Goal: Task Accomplishment & Management: Manage account settings

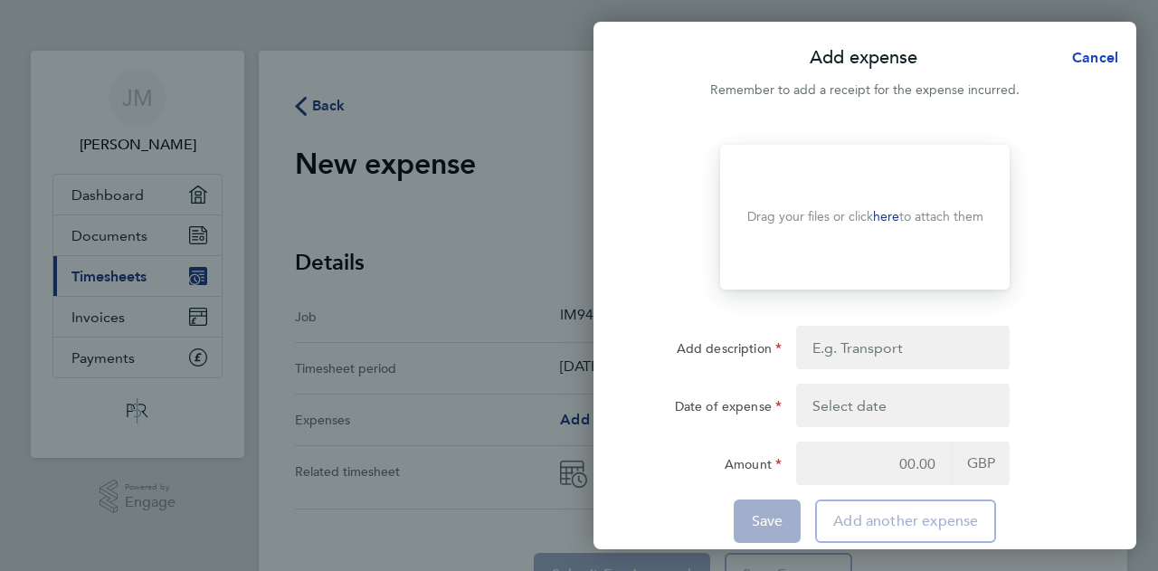
click at [1104, 53] on span "Cancel" at bounding box center [1093, 57] width 52 height 17
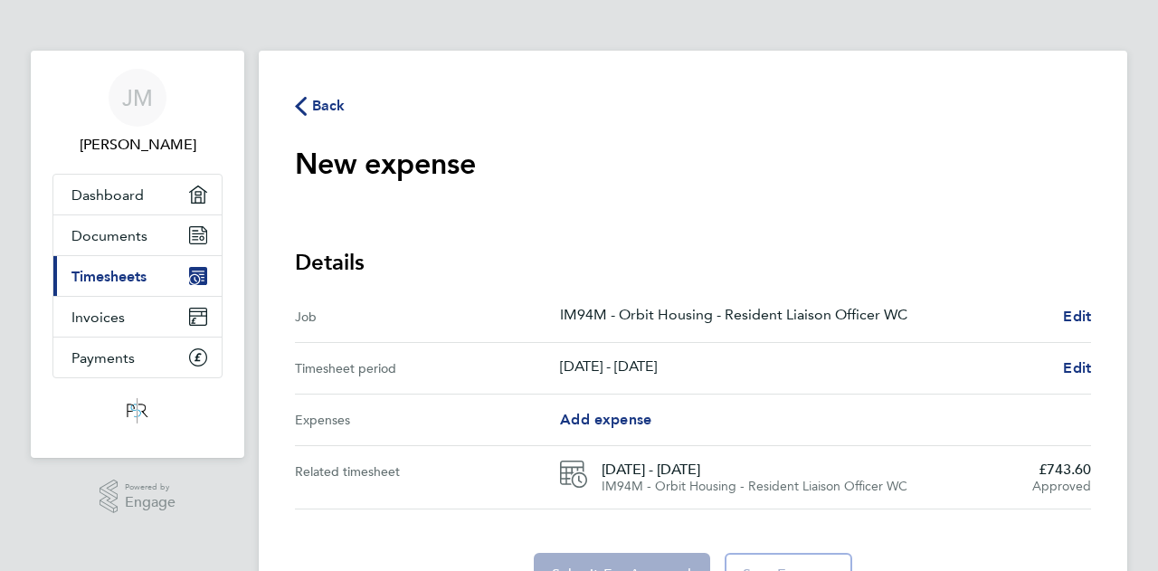
click at [301, 100] on icon "button" at bounding box center [301, 106] width 12 height 19
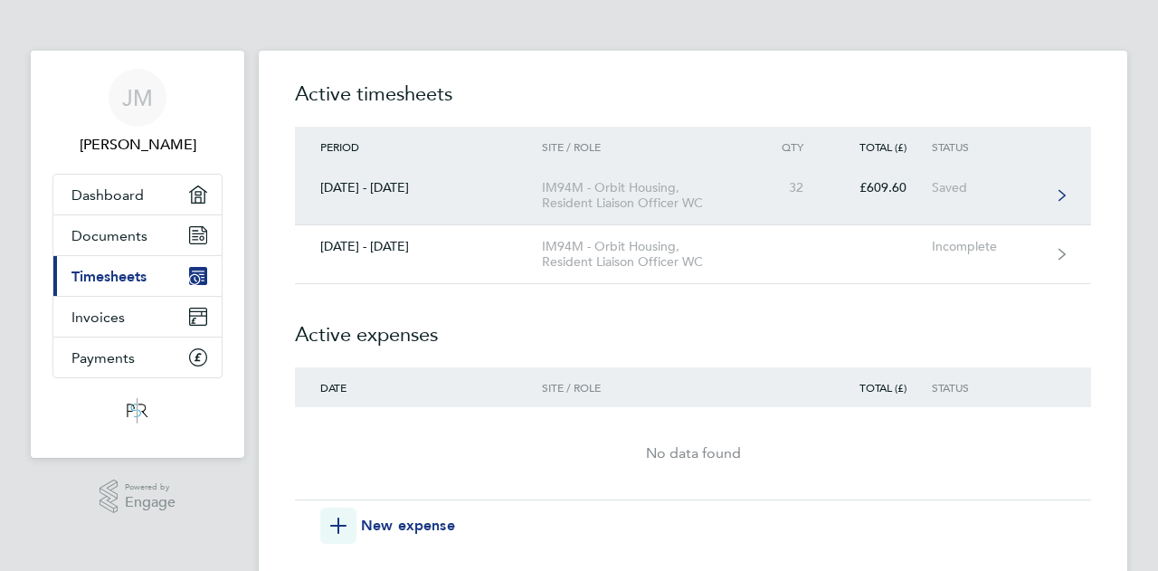
click at [564, 196] on div "IM94M - Orbit Housing, Resident Liaison Officer WC" at bounding box center [645, 195] width 207 height 31
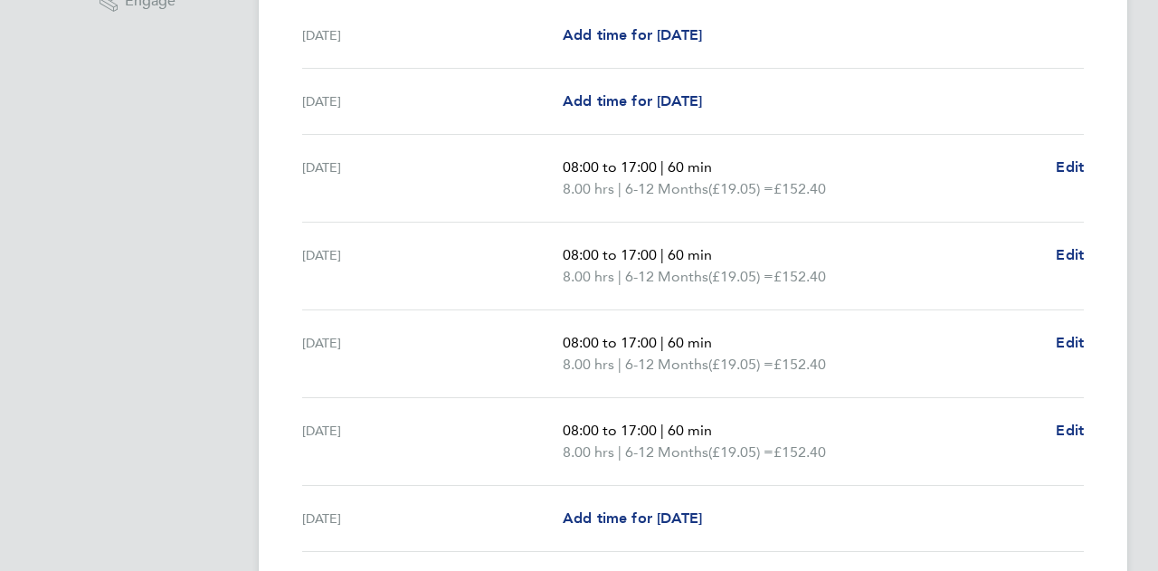
scroll to position [543, 0]
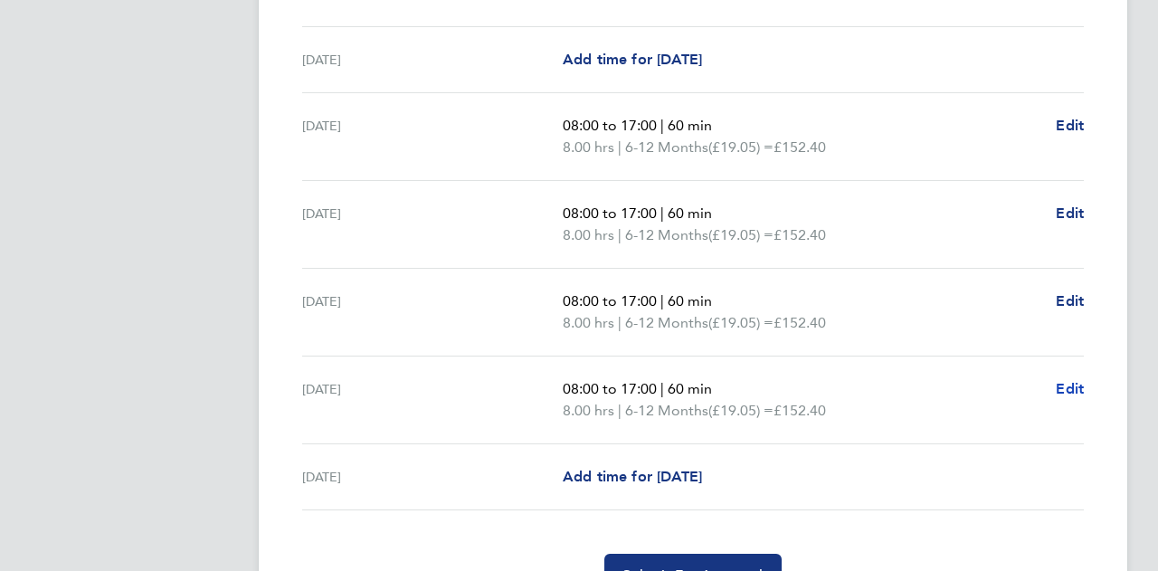
click at [1066, 388] on span "Edit" at bounding box center [1070, 388] width 28 height 17
select select "60"
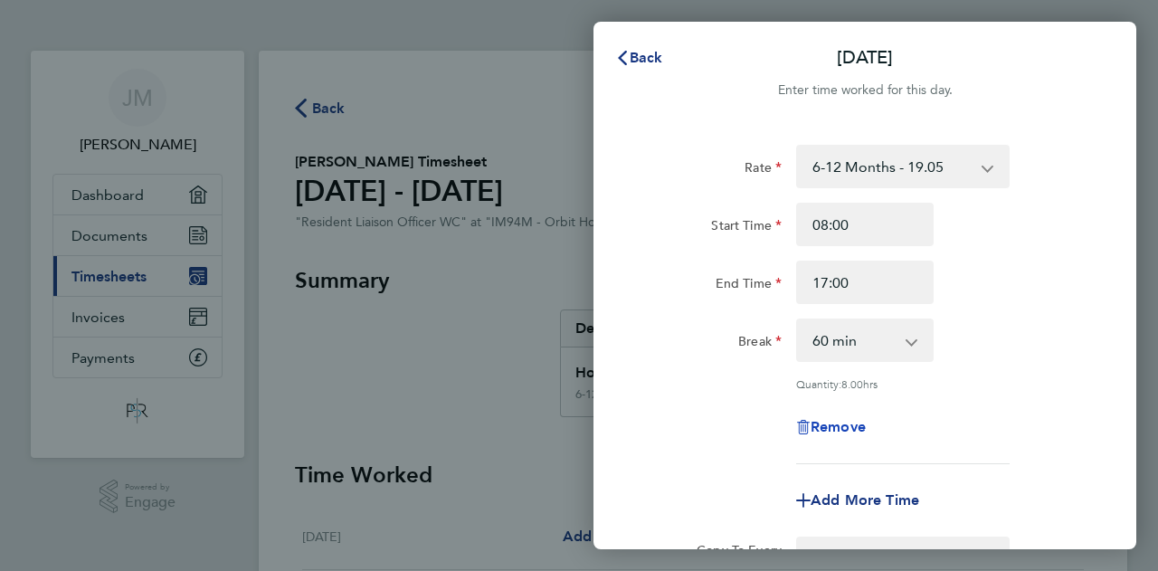
click at [831, 423] on span "Remove" at bounding box center [838, 426] width 55 height 17
select select "null"
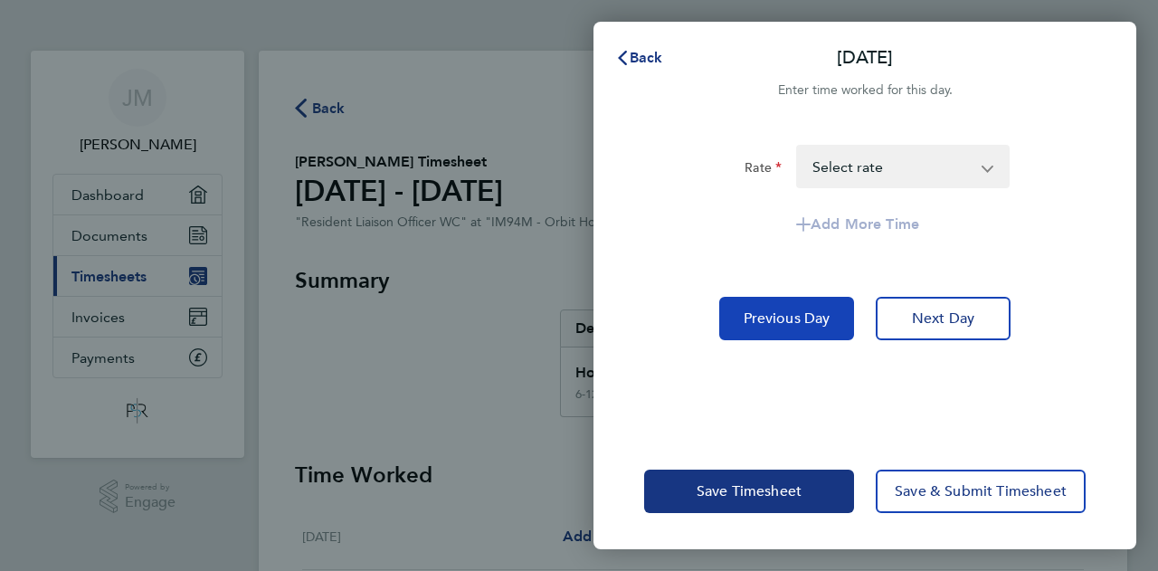
click at [791, 306] on button "Previous Day" at bounding box center [786, 318] width 135 height 43
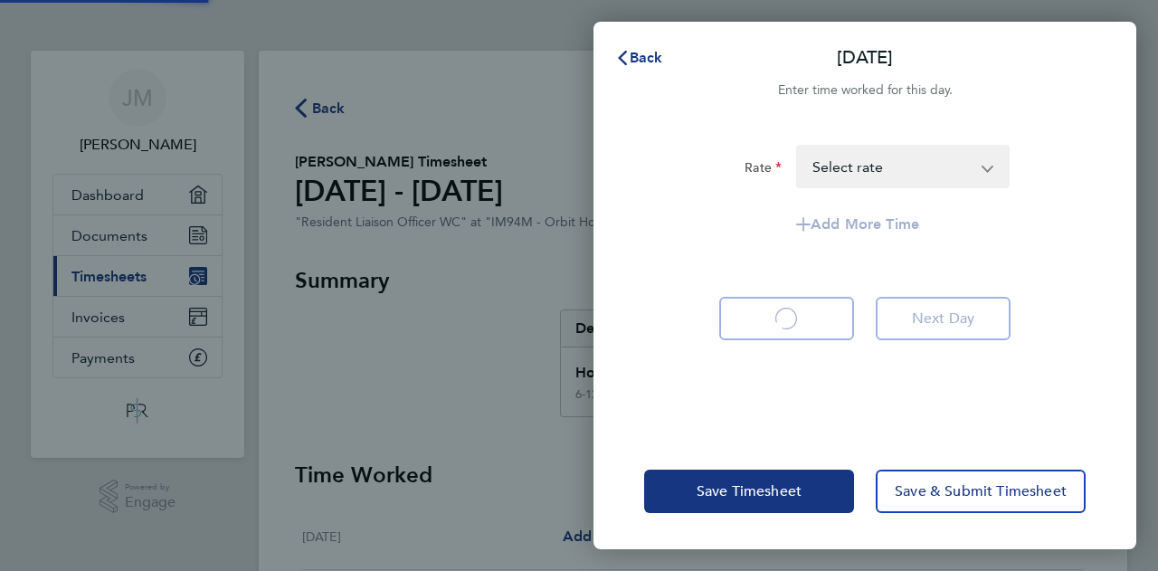
select select "60"
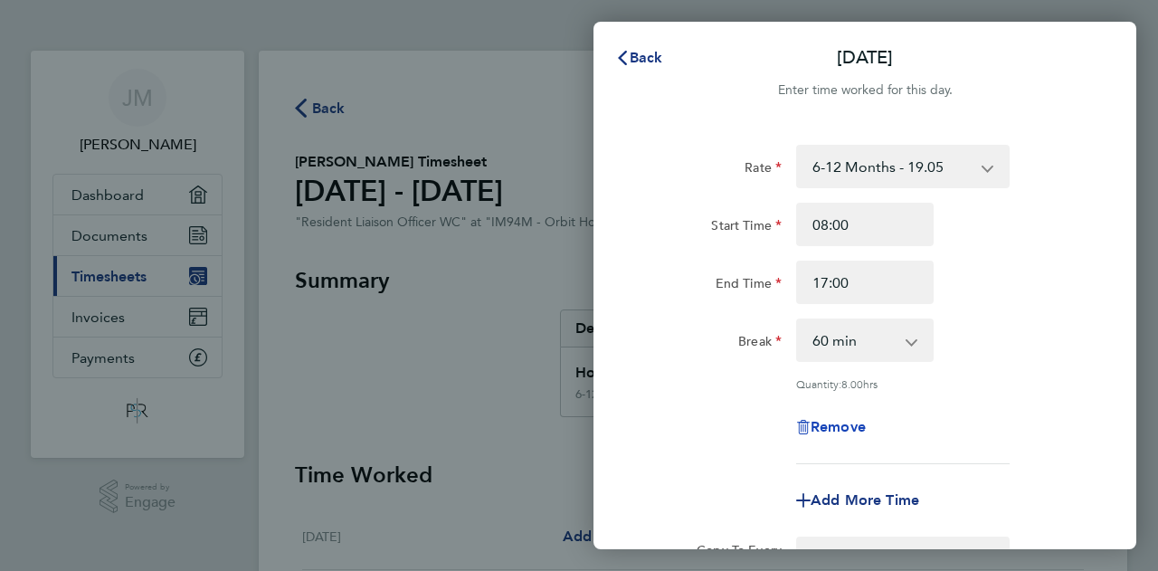
click at [847, 423] on span "Remove" at bounding box center [838, 426] width 55 height 17
select select "null"
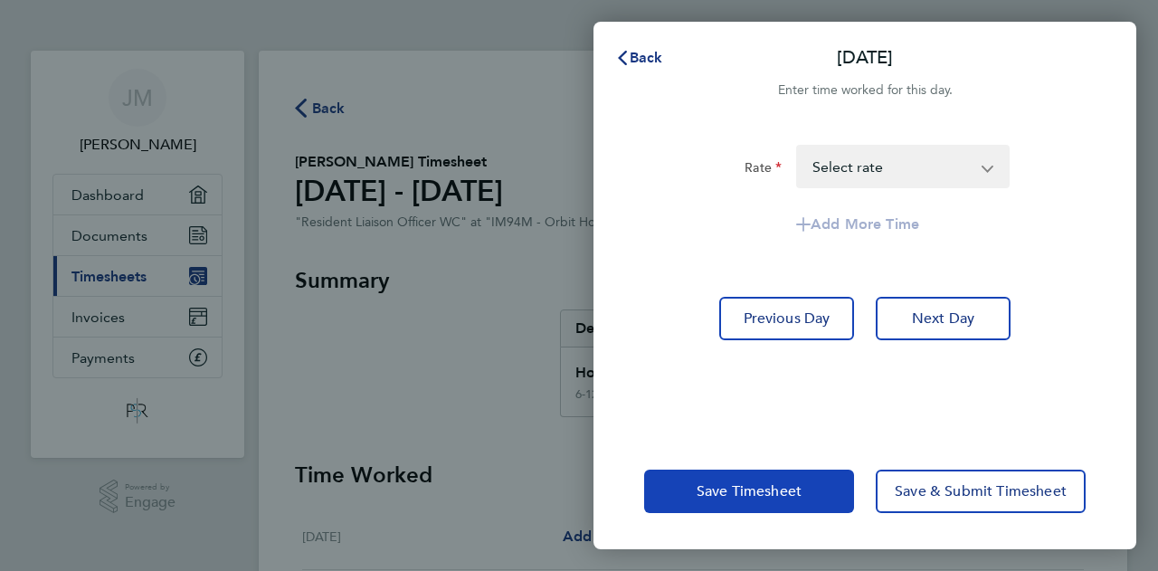
click at [830, 490] on button "Save Timesheet" at bounding box center [749, 491] width 210 height 43
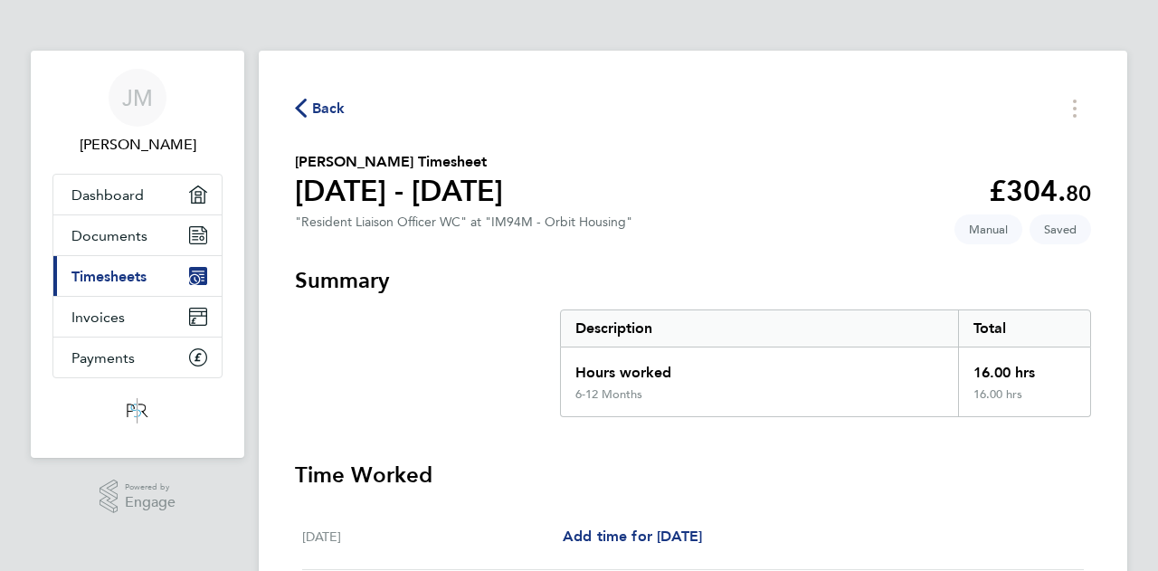
click at [300, 109] on icon "button" at bounding box center [301, 108] width 12 height 19
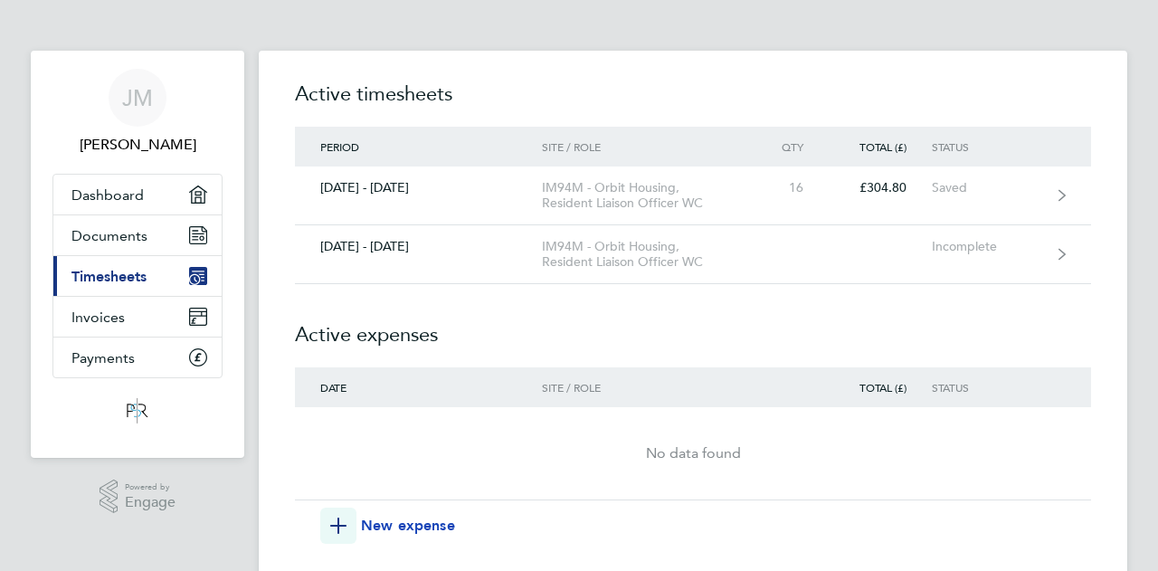
click at [408, 528] on span "New expense" at bounding box center [408, 526] width 94 height 22
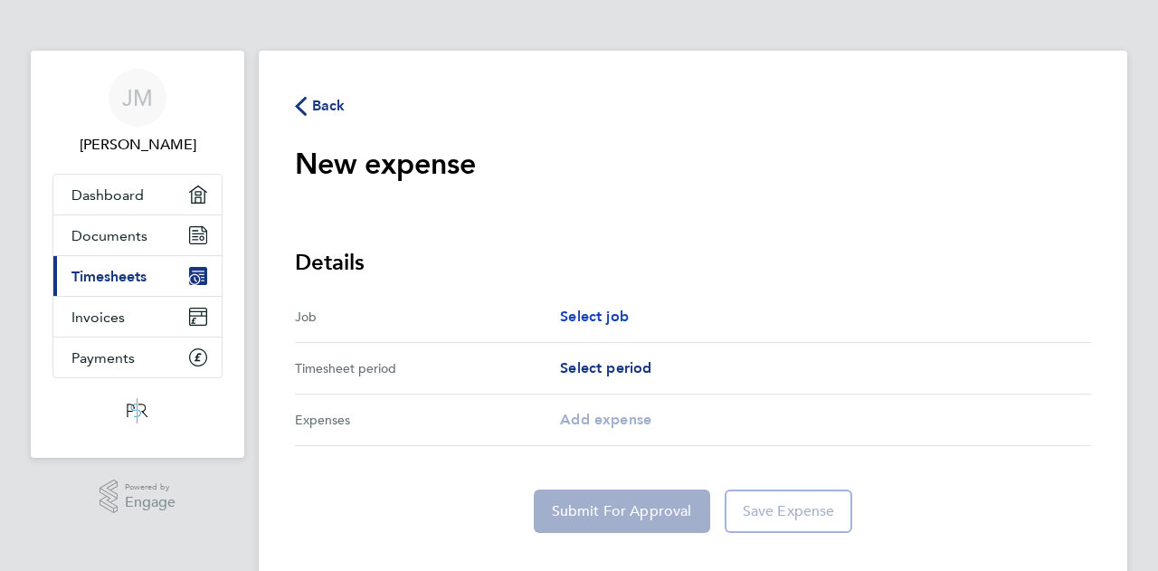
click at [595, 318] on span "Select job" at bounding box center [594, 316] width 69 height 17
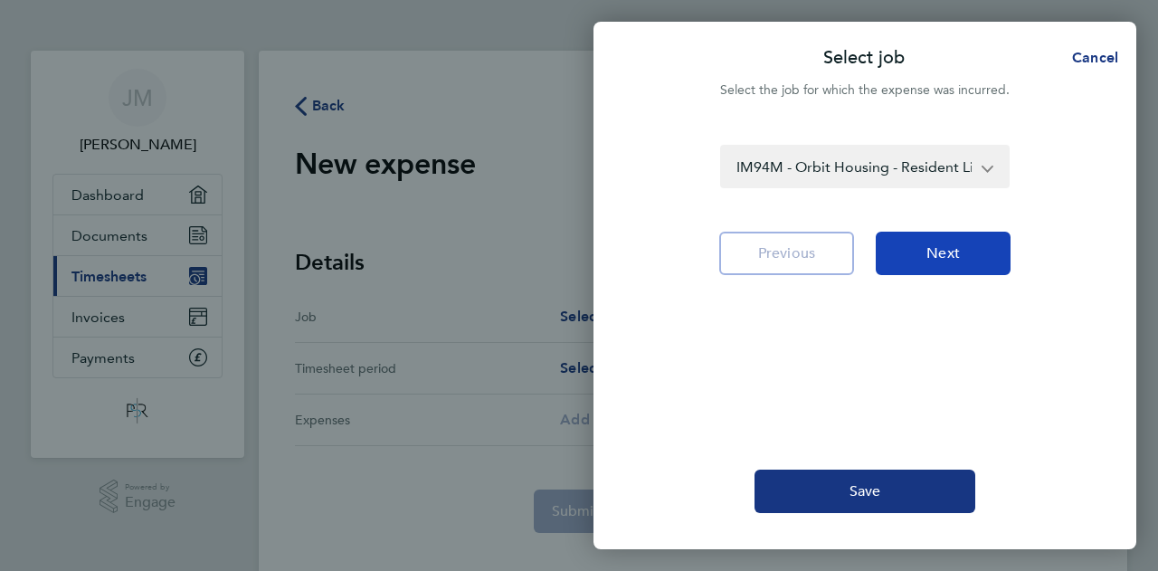
click at [912, 266] on button "Next" at bounding box center [943, 253] width 135 height 43
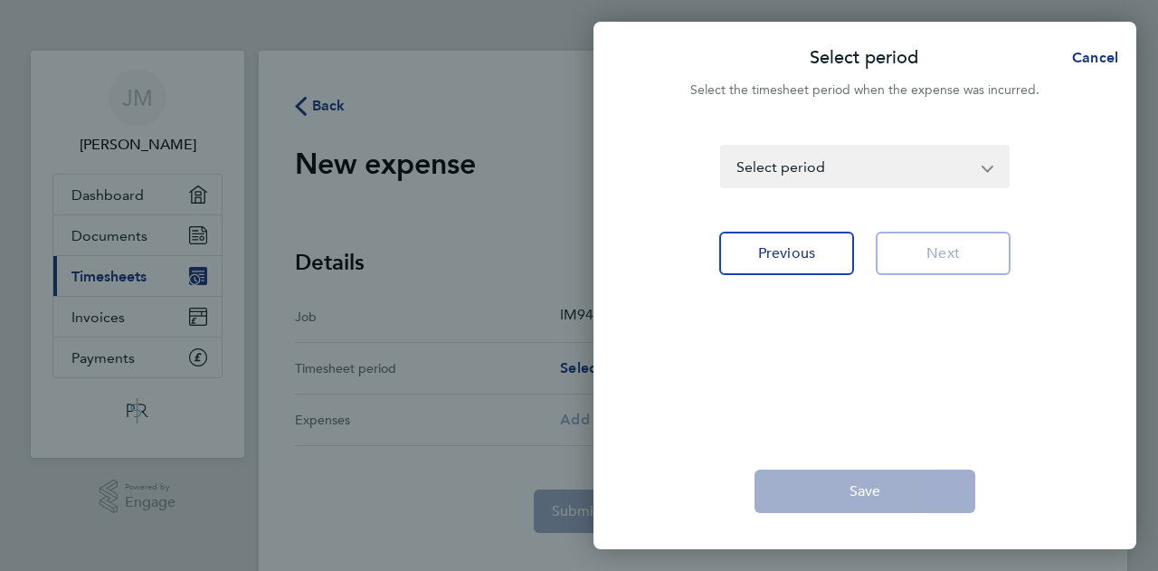
click at [991, 168] on app-icon-cross-button at bounding box center [997, 167] width 22 height 40
click at [986, 173] on app-icon-cross-button at bounding box center [997, 167] width 22 height 40
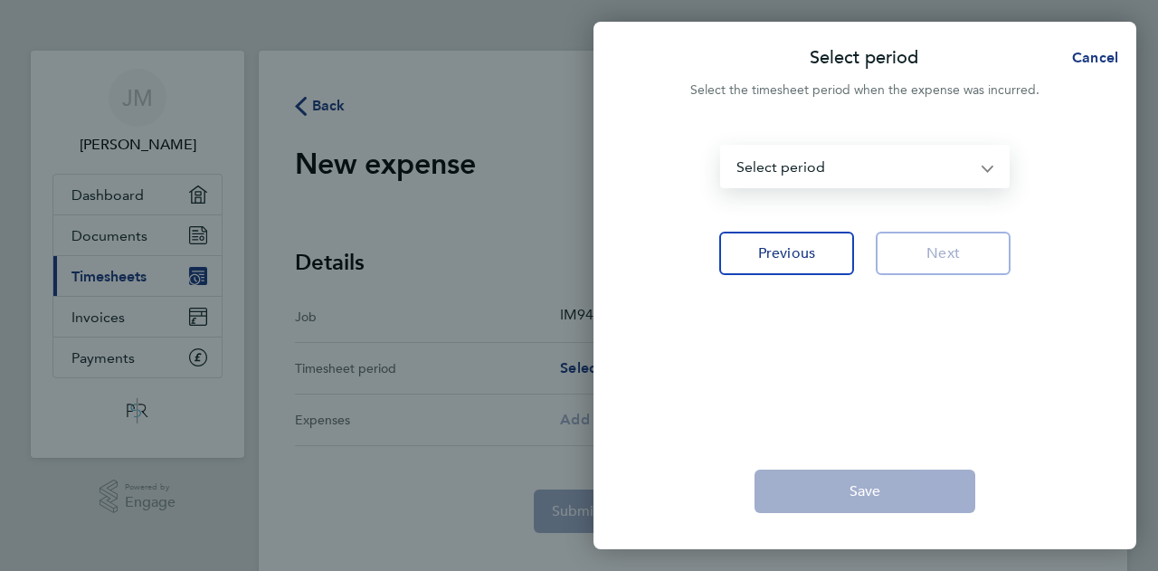
click at [773, 173] on select "[DATE] - [DATE] [DATE] - [DATE] [DATE] - [DATE] [DATE] - [DATE] [DATE] - [DATE]…" at bounding box center [854, 167] width 264 height 40
select select "51: Object"
click at [722, 147] on select "[DATE] - [DATE] [DATE] - [DATE] [DATE] - [DATE] [DATE] - [DATE] [DATE] - [DATE]…" at bounding box center [854, 167] width 264 height 40
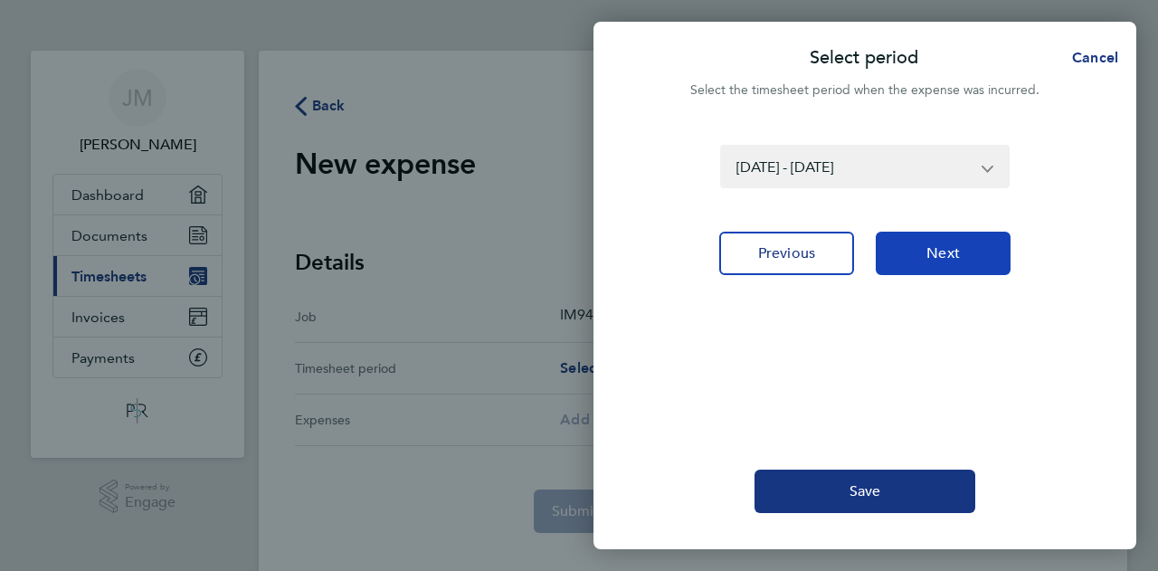
click at [979, 254] on button "Next" at bounding box center [943, 253] width 135 height 43
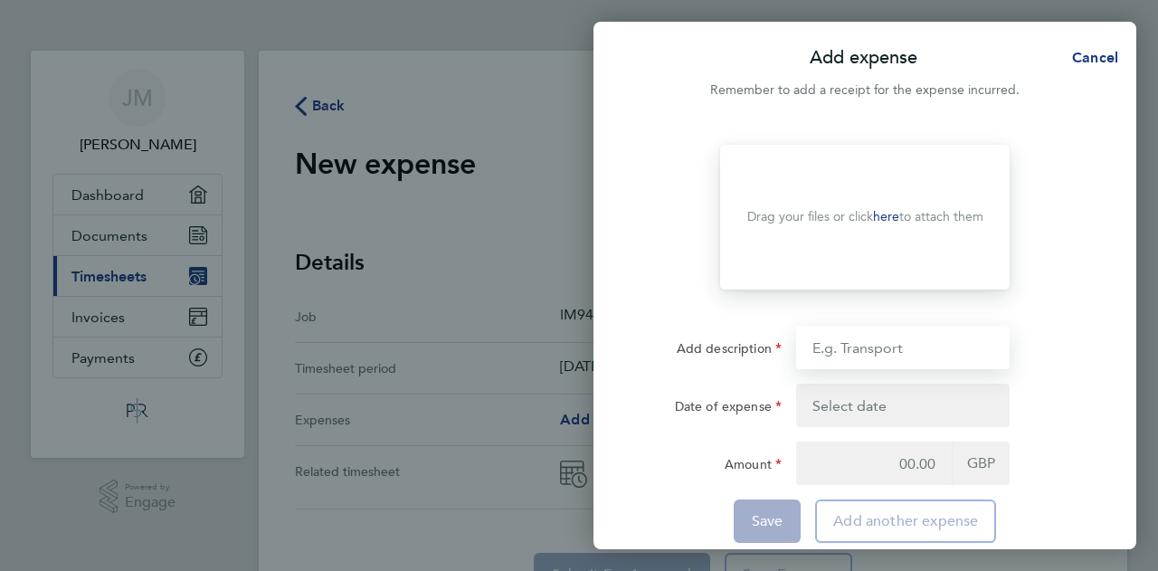
click at [883, 352] on input "Add description" at bounding box center [903, 347] width 214 height 43
type input "Aug WK 1 Mileage"
click at [867, 415] on button "button" at bounding box center [903, 405] width 214 height 43
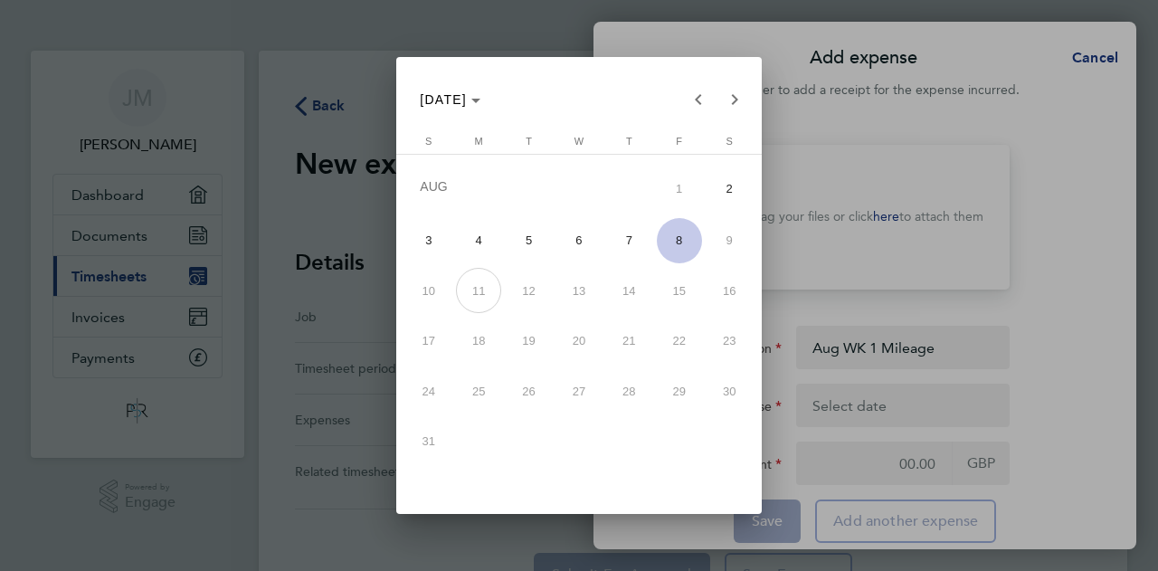
click at [680, 242] on span "8" at bounding box center [679, 240] width 45 height 45
type input "[DATE]"
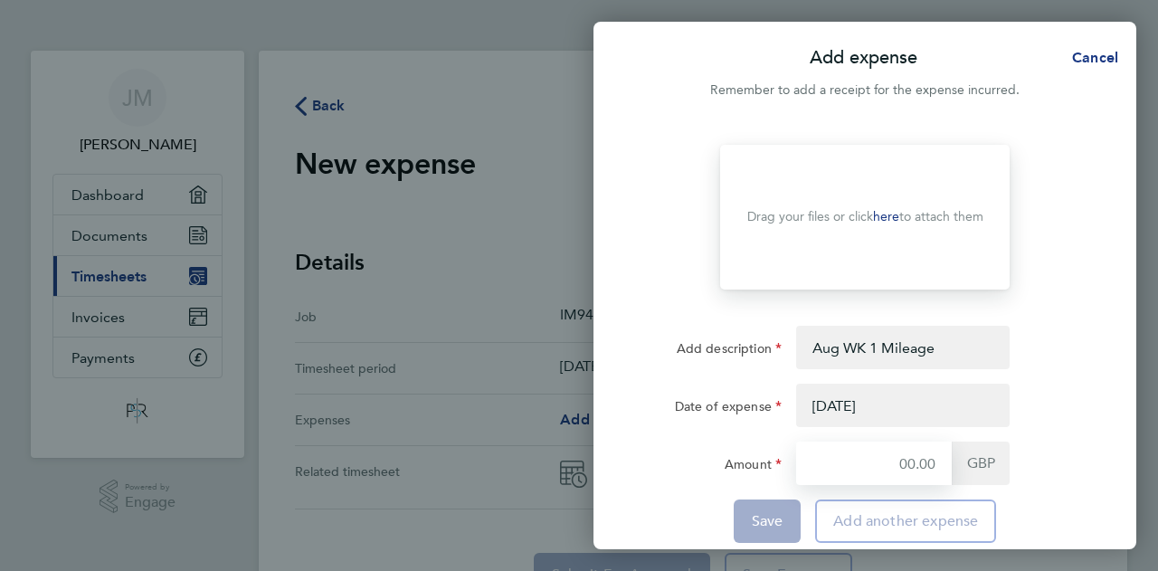
click at [897, 458] on input "Amount" at bounding box center [874, 463] width 156 height 43
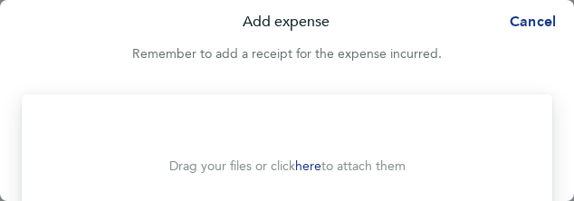
type input "48.60"
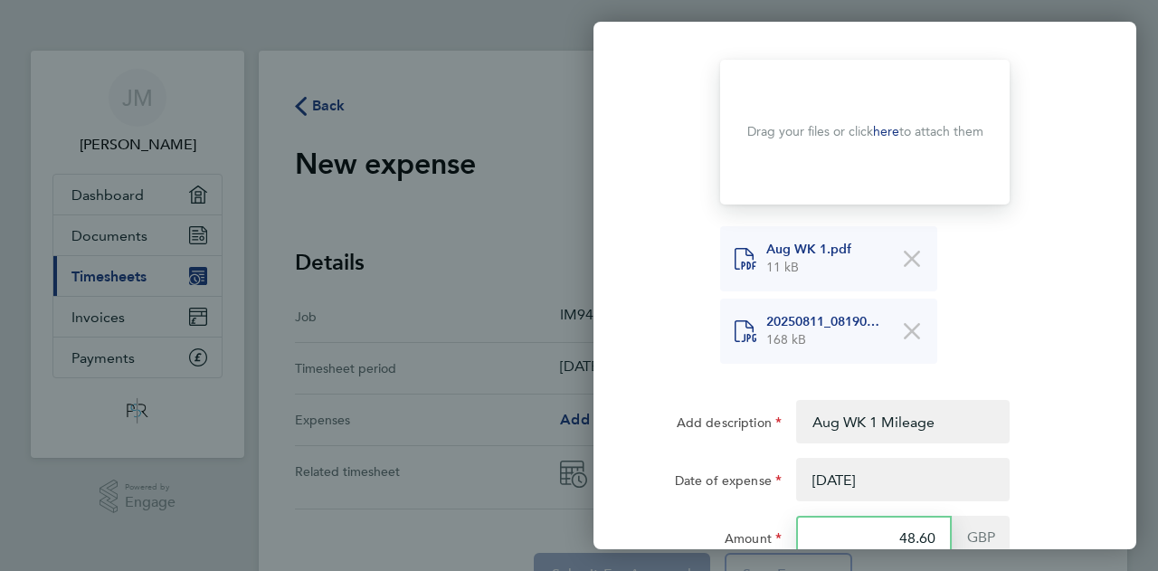
scroll to position [188, 0]
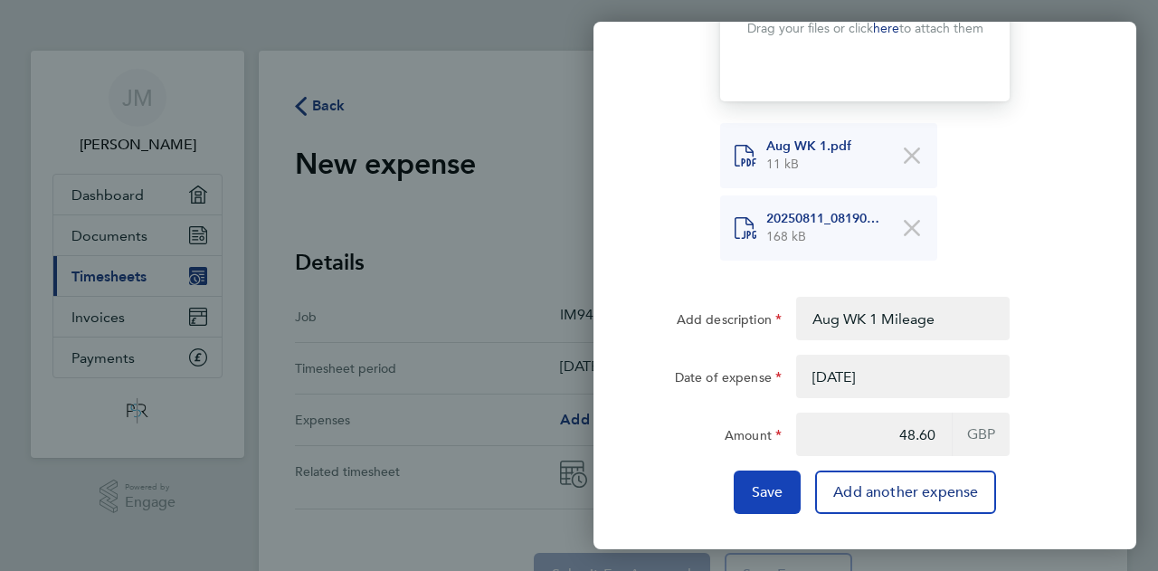
click at [779, 502] on button "Save" at bounding box center [768, 492] width 68 height 43
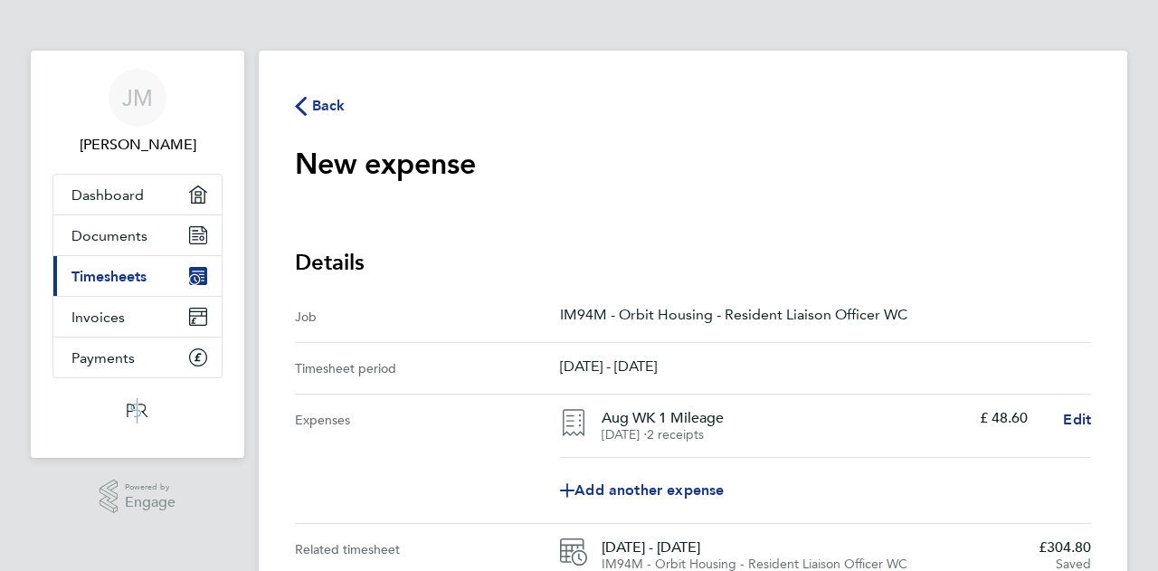
click at [299, 104] on icon "button" at bounding box center [301, 106] width 12 height 19
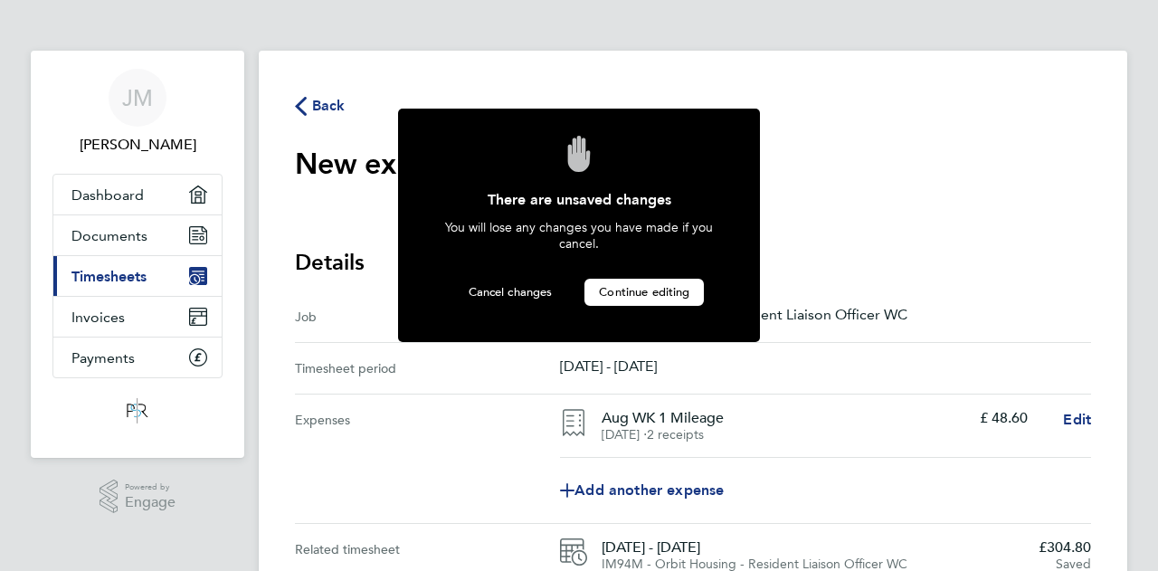
click at [643, 281] on button "Continue editing" at bounding box center [644, 292] width 119 height 27
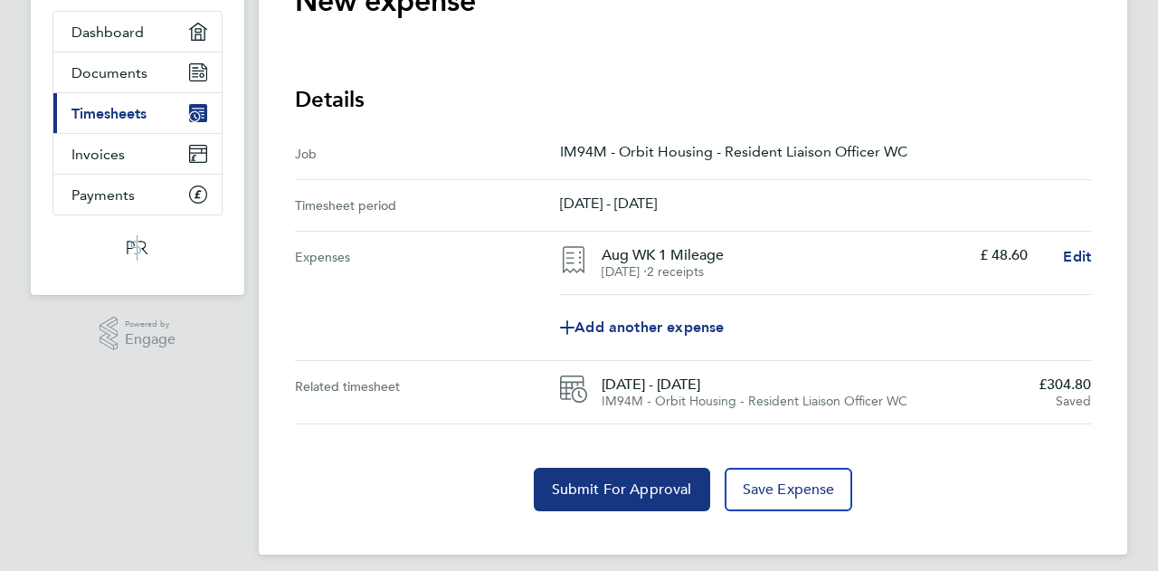
scroll to position [174, 0]
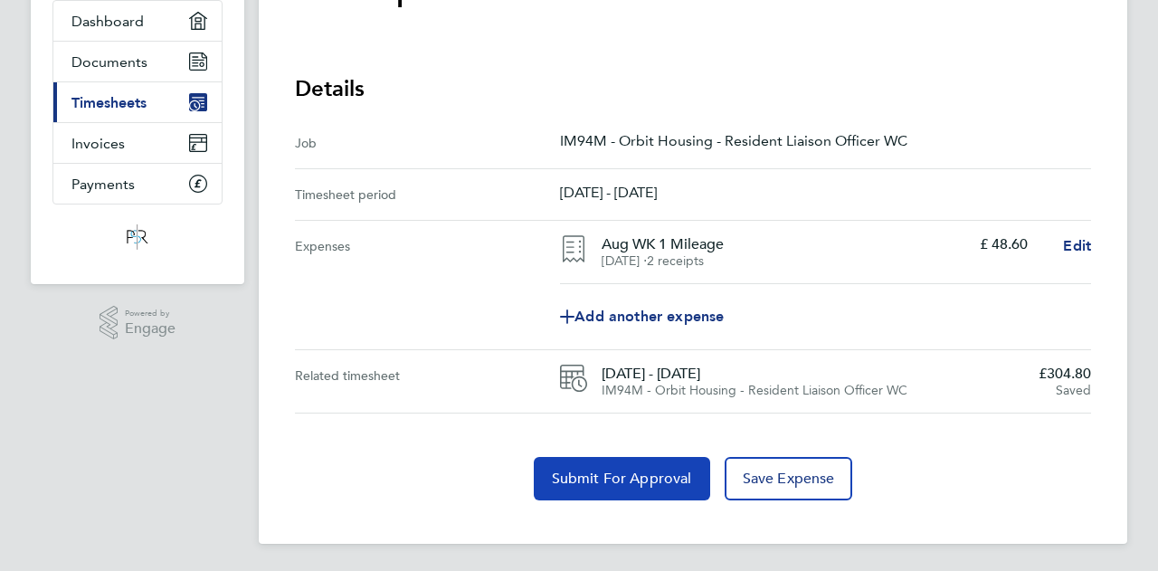
click at [661, 482] on span "Submit For Approval" at bounding box center [622, 479] width 140 height 18
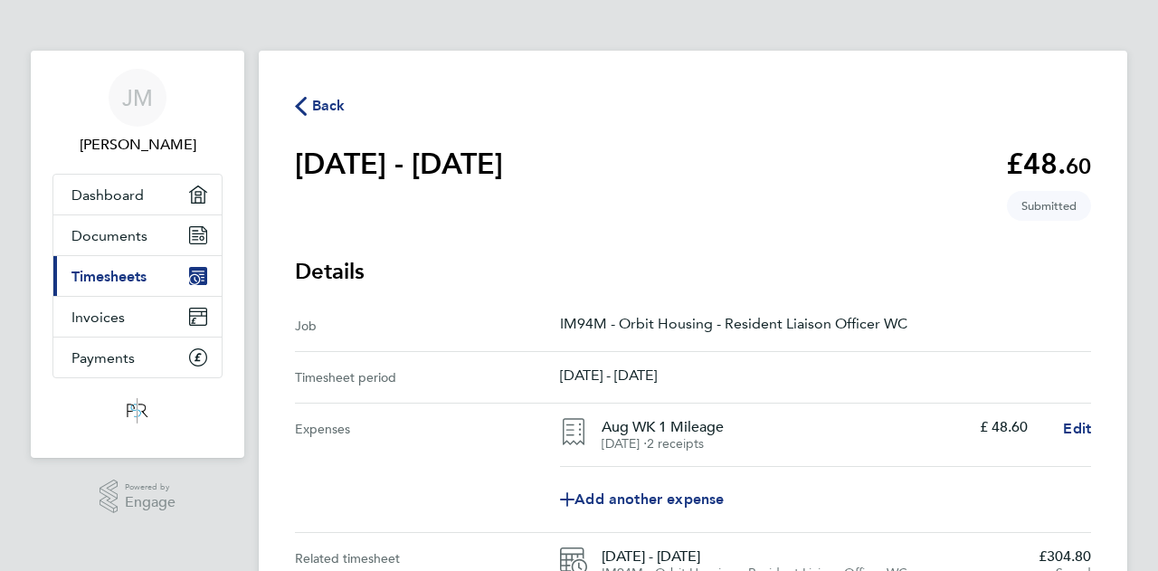
click at [305, 109] on icon "button" at bounding box center [301, 106] width 12 height 19
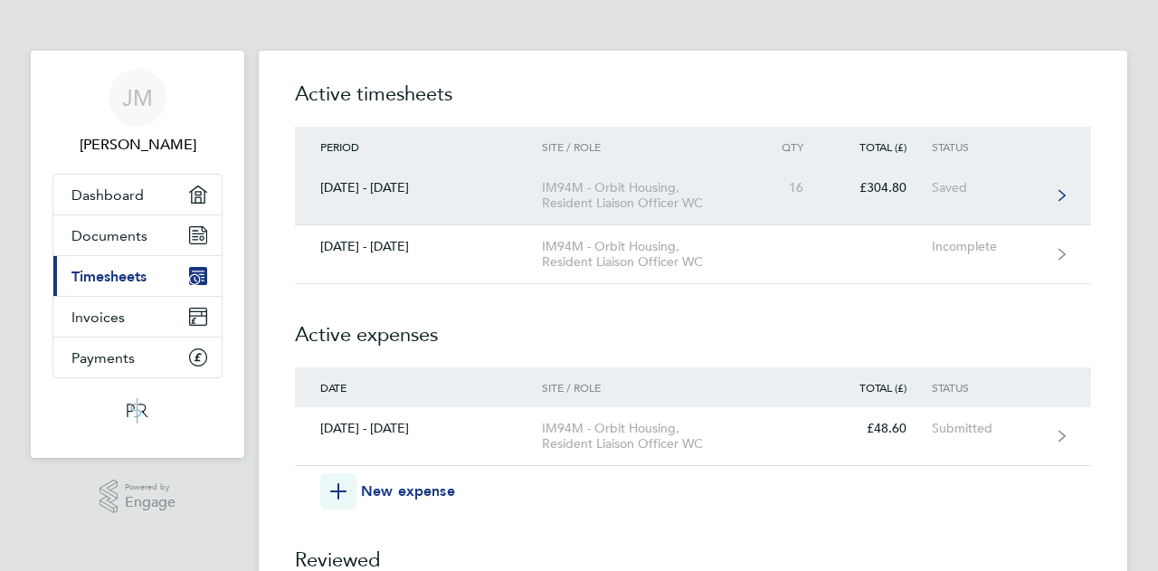
click at [1065, 194] on icon at bounding box center [1062, 195] width 7 height 13
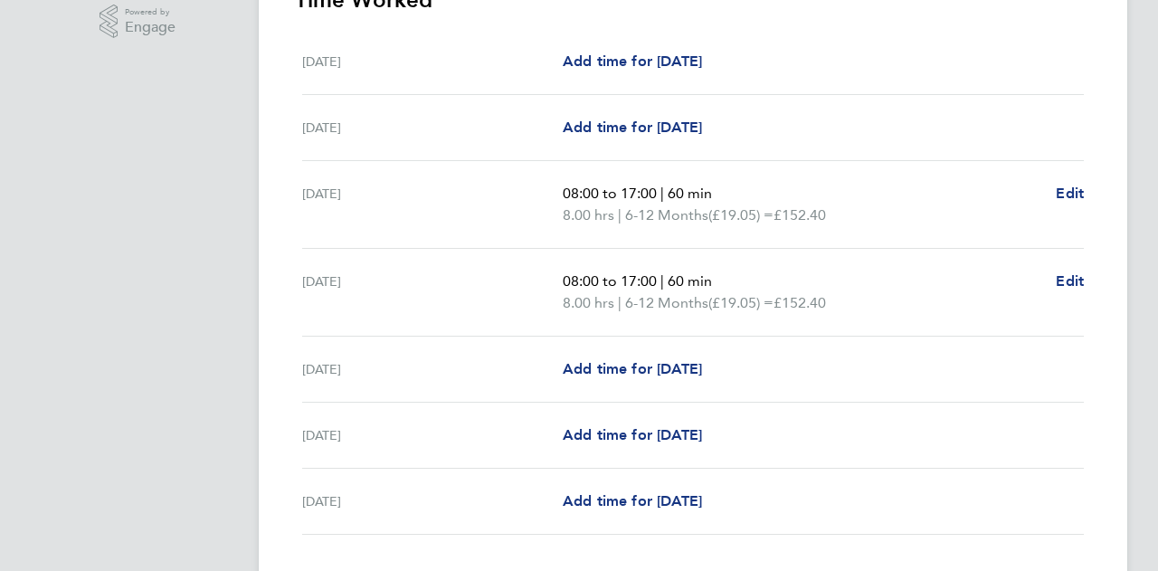
scroll to position [595, 0]
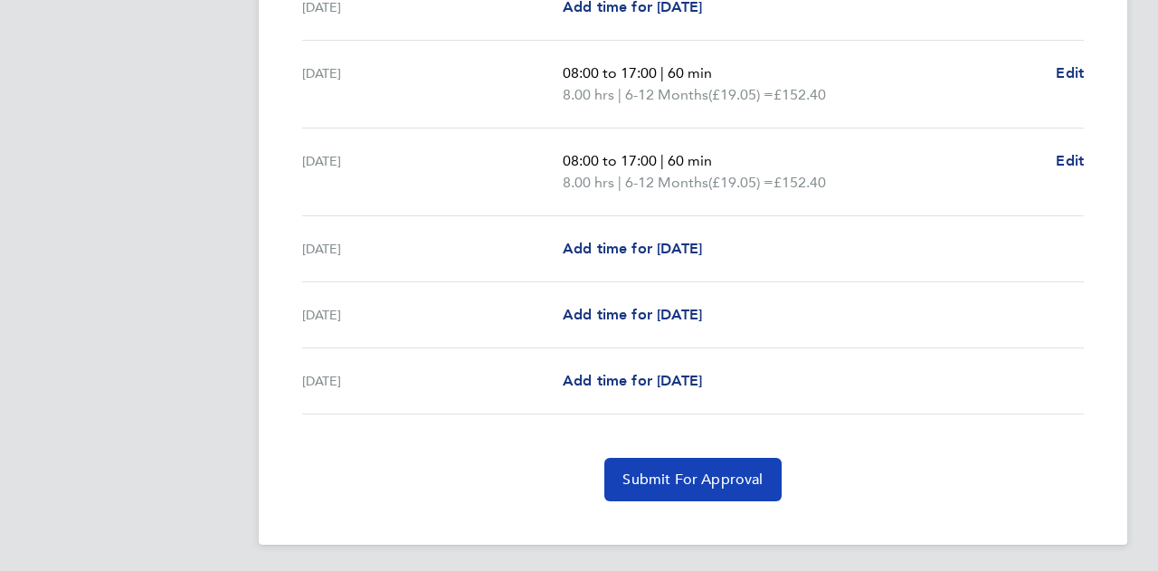
click at [697, 464] on button "Submit For Approval" at bounding box center [692, 479] width 176 height 43
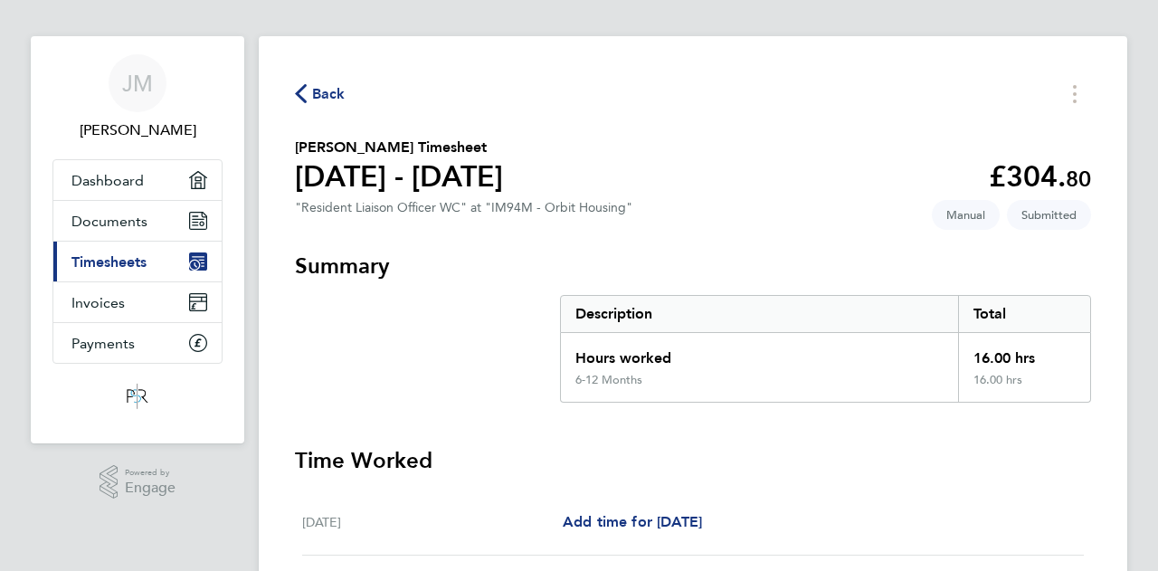
scroll to position [0, 0]
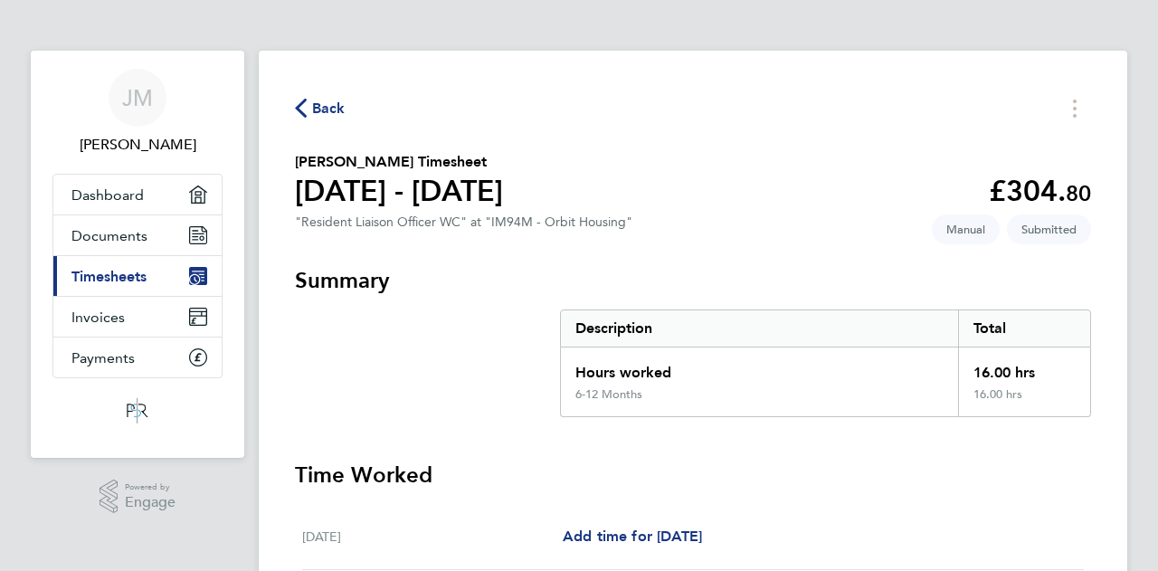
click at [302, 103] on icon "button" at bounding box center [301, 108] width 12 height 19
